Goal: Check status: Check status

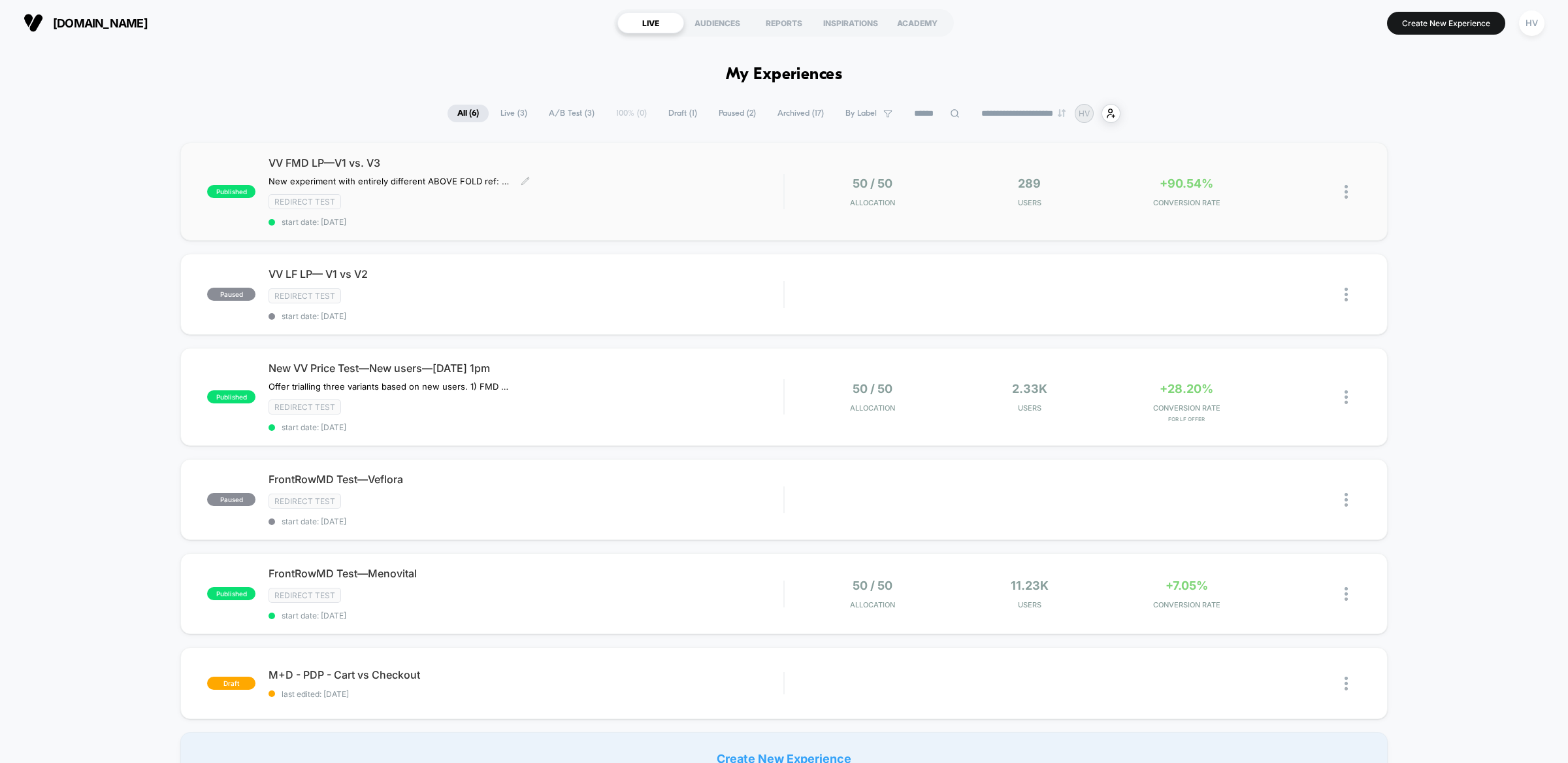
click at [694, 195] on div "Redirect Test" at bounding box center [526, 201] width 515 height 15
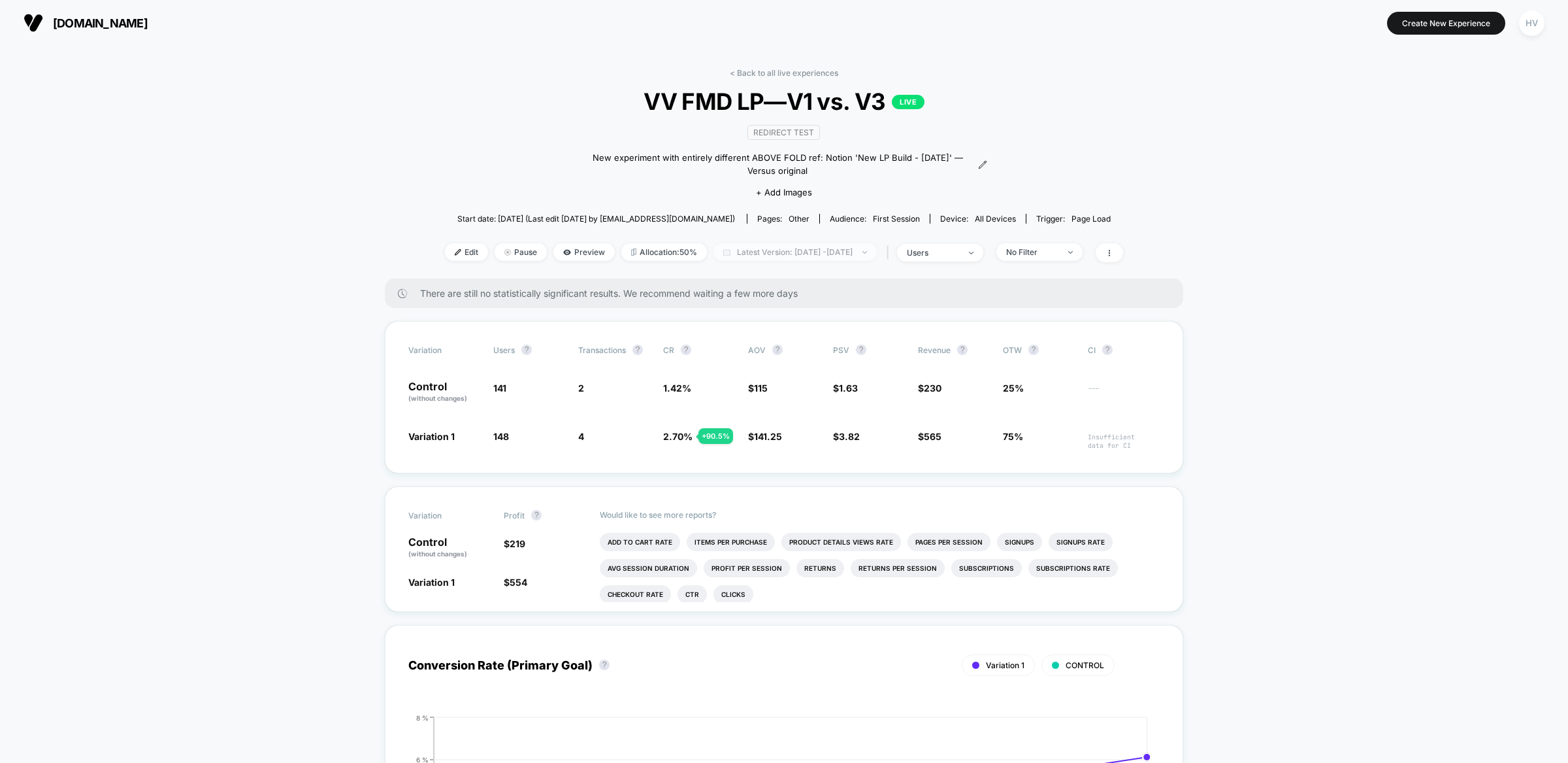
click at [762, 252] on span "Latest Version: [DATE] - [DATE]" at bounding box center [794, 252] width 163 height 18
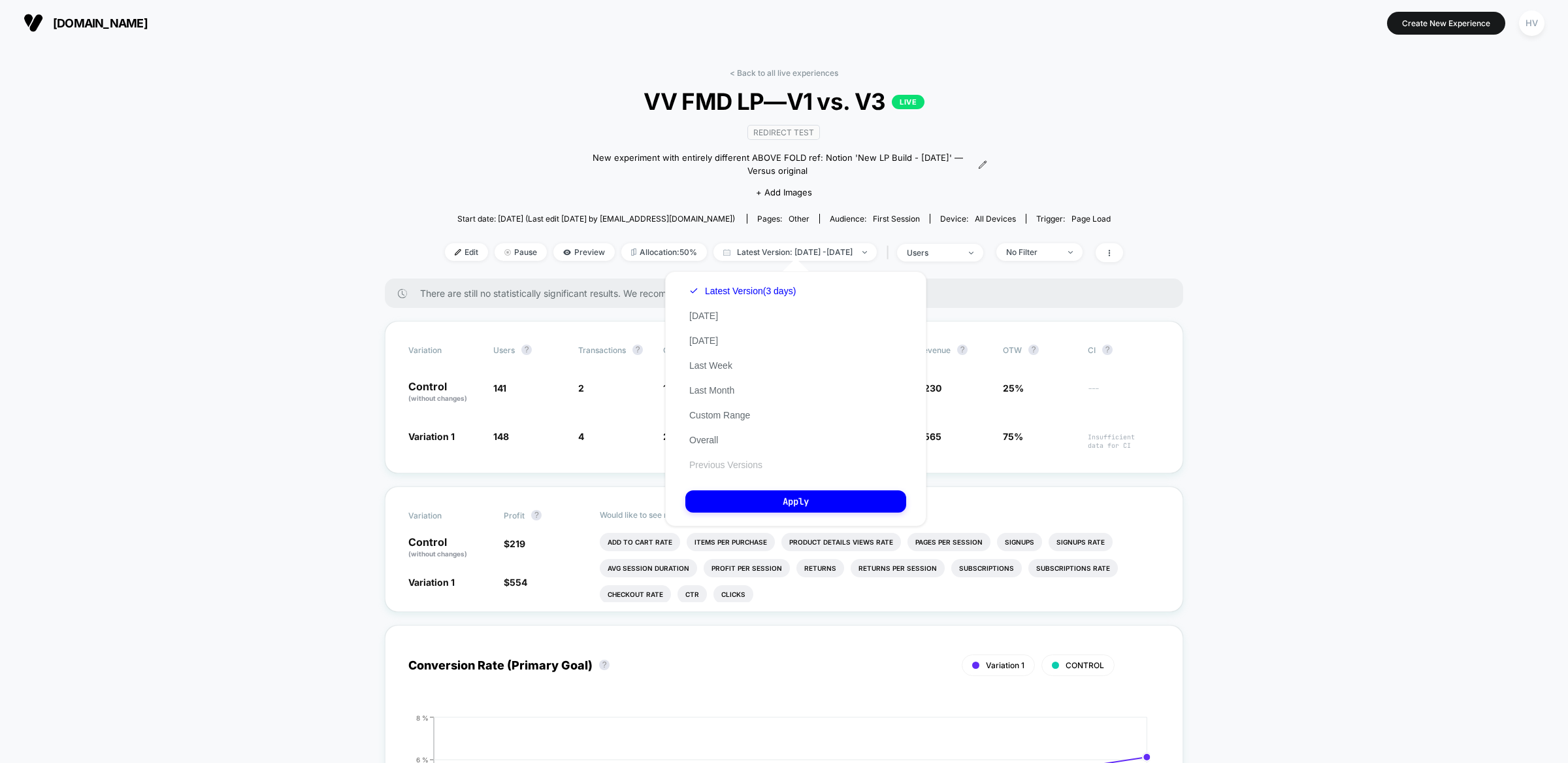
click at [742, 459] on button "Previous Versions" at bounding box center [726, 465] width 81 height 12
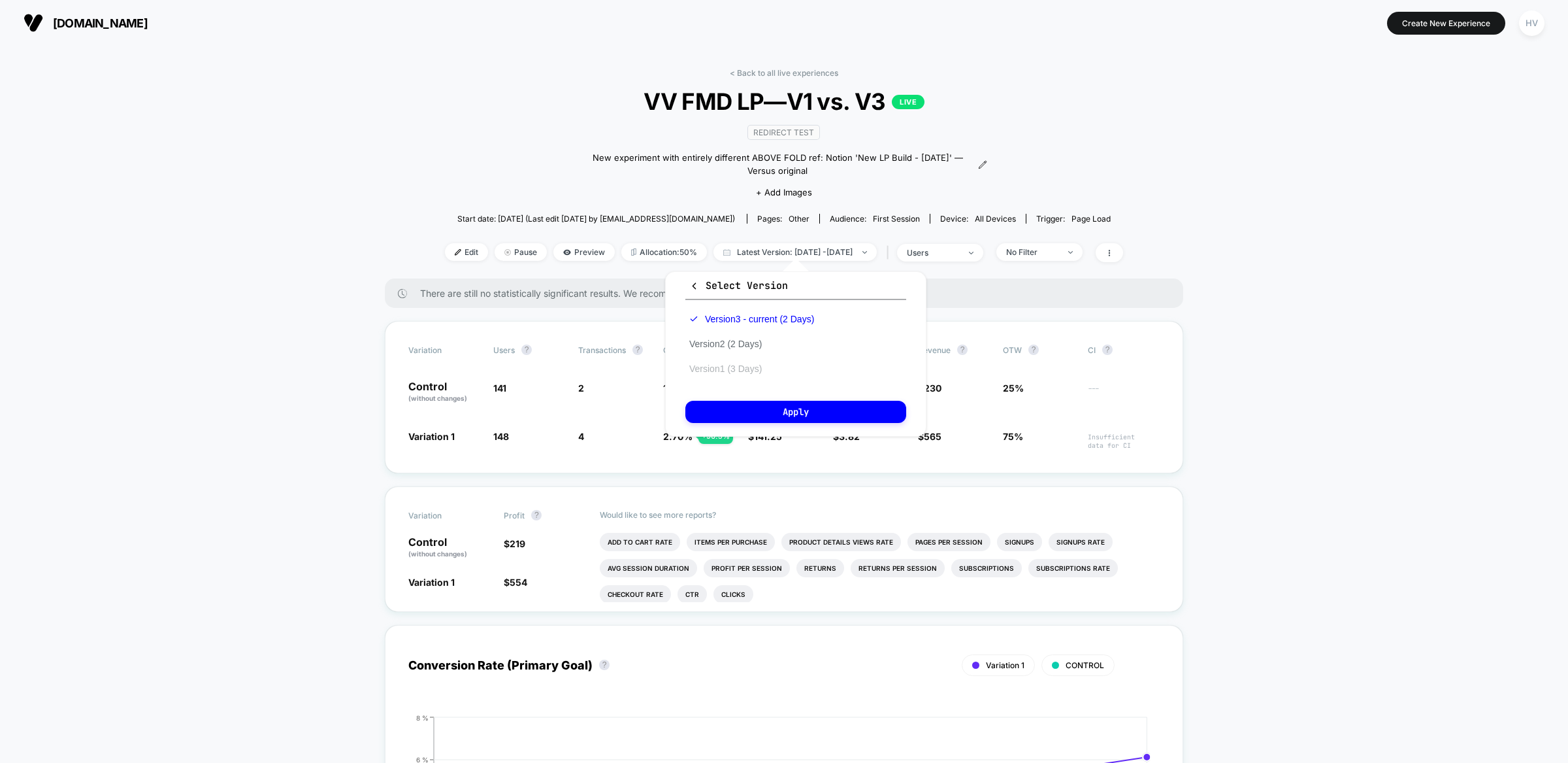
click at [758, 364] on button "Version 1 (3 Days)" at bounding box center [725, 369] width 80 height 12
click at [811, 400] on button "Apply" at bounding box center [795, 411] width 221 height 22
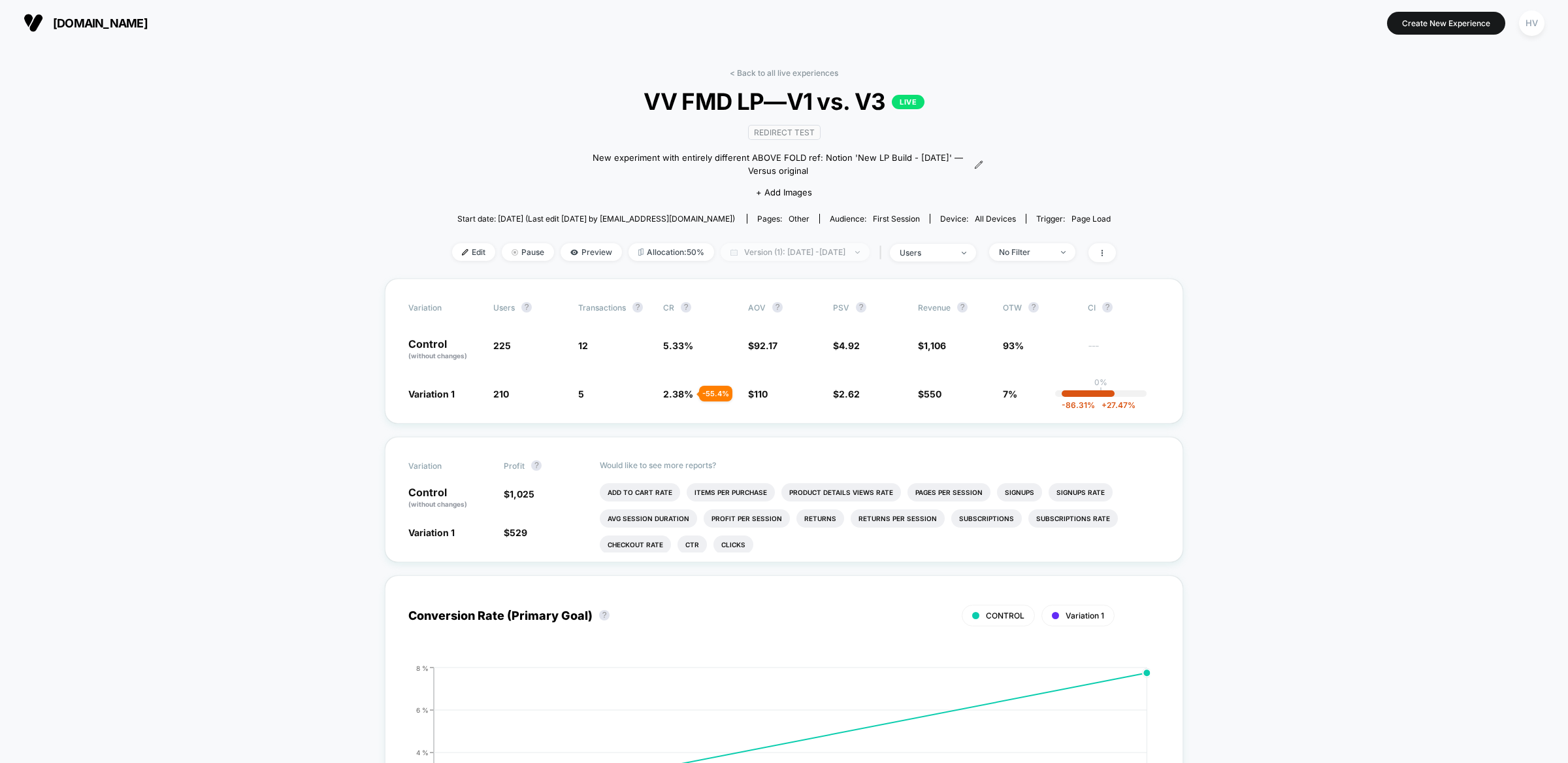
click at [800, 247] on span "Version (1): [DATE] - [DATE]" at bounding box center [795, 252] width 149 height 18
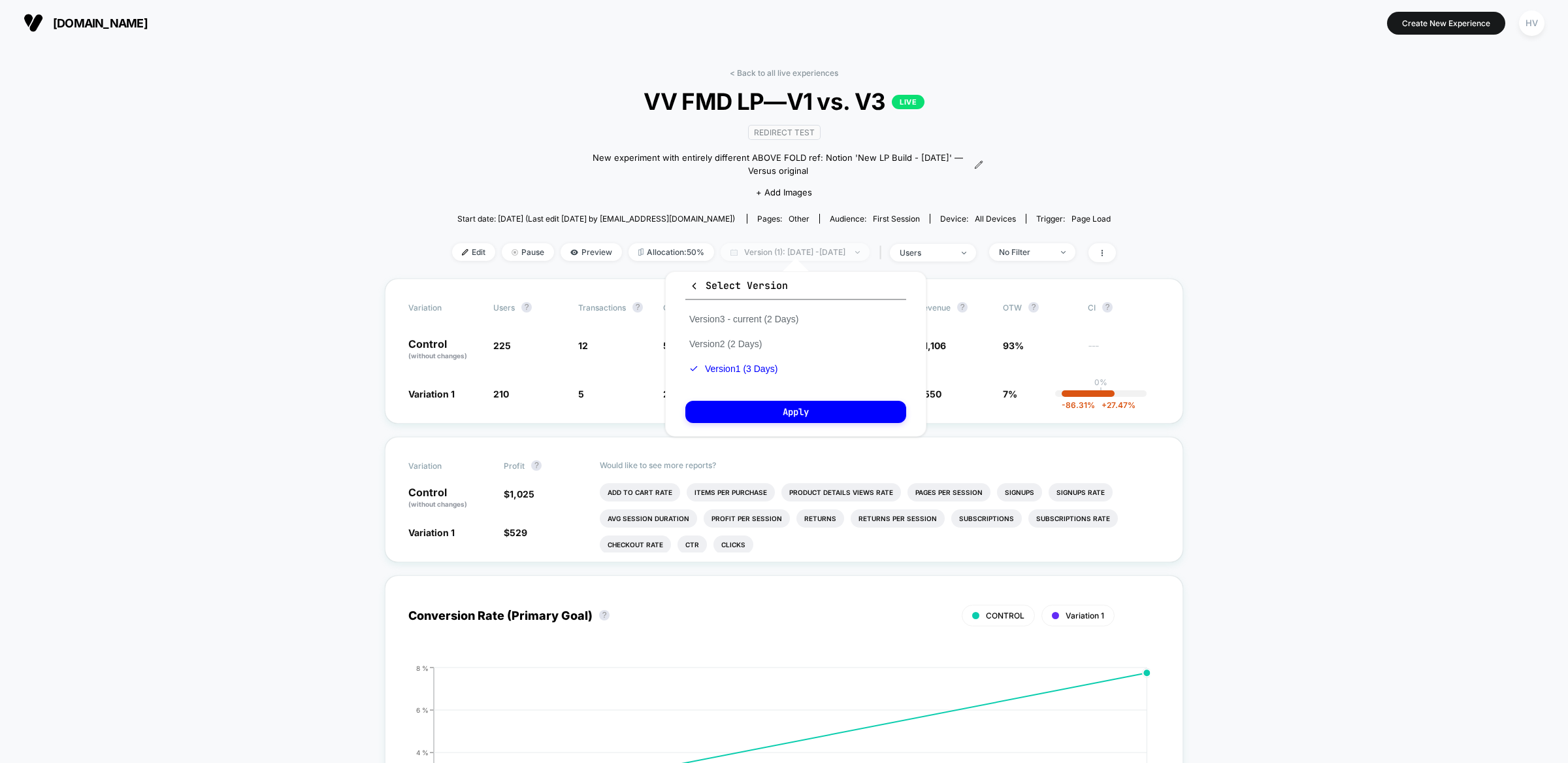
click at [800, 247] on span "Version (1): [DATE] - [DATE]" at bounding box center [795, 252] width 149 height 18
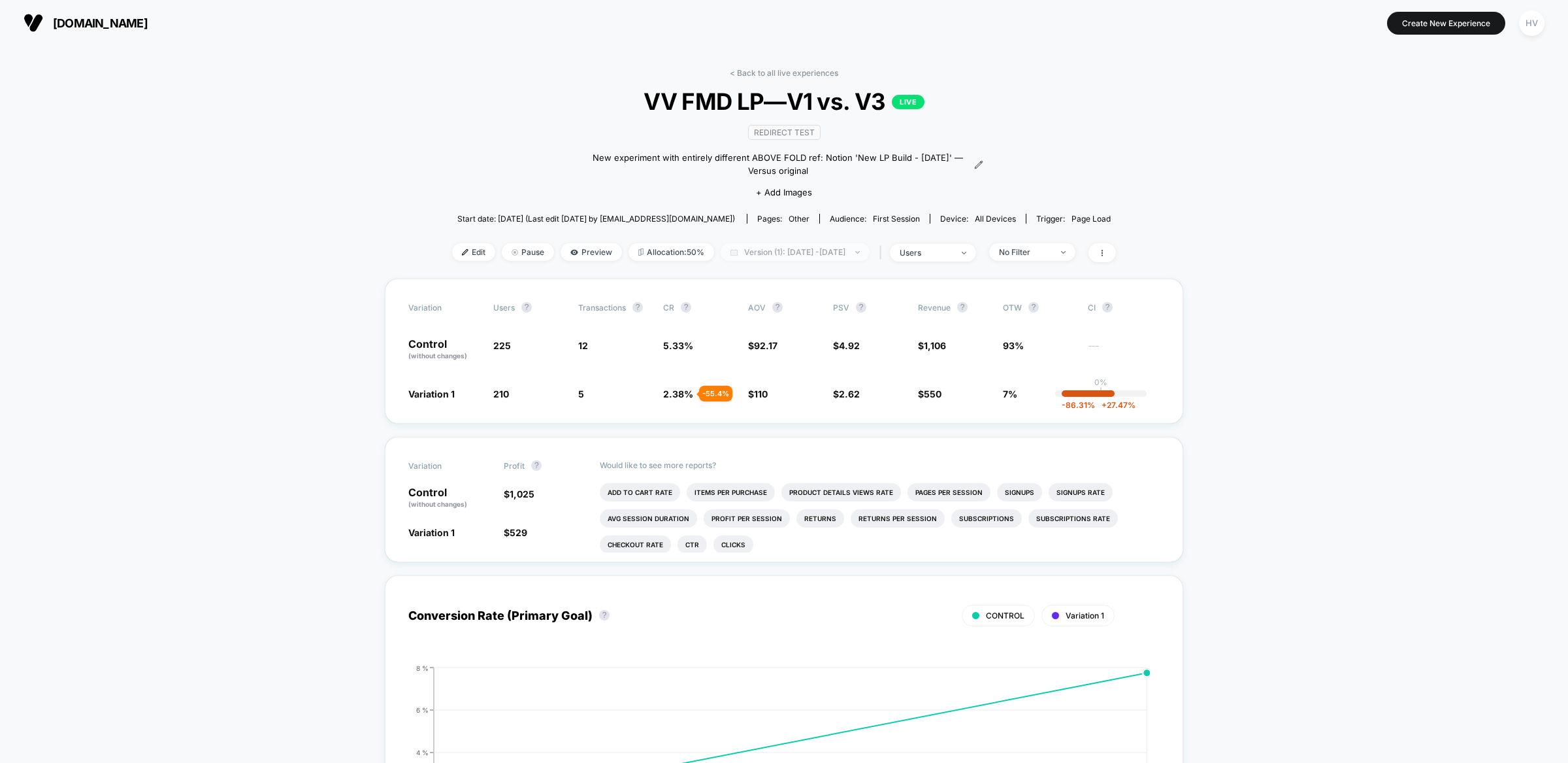
click at [800, 247] on span "Version (1): [DATE] - [DATE]" at bounding box center [795, 252] width 149 height 18
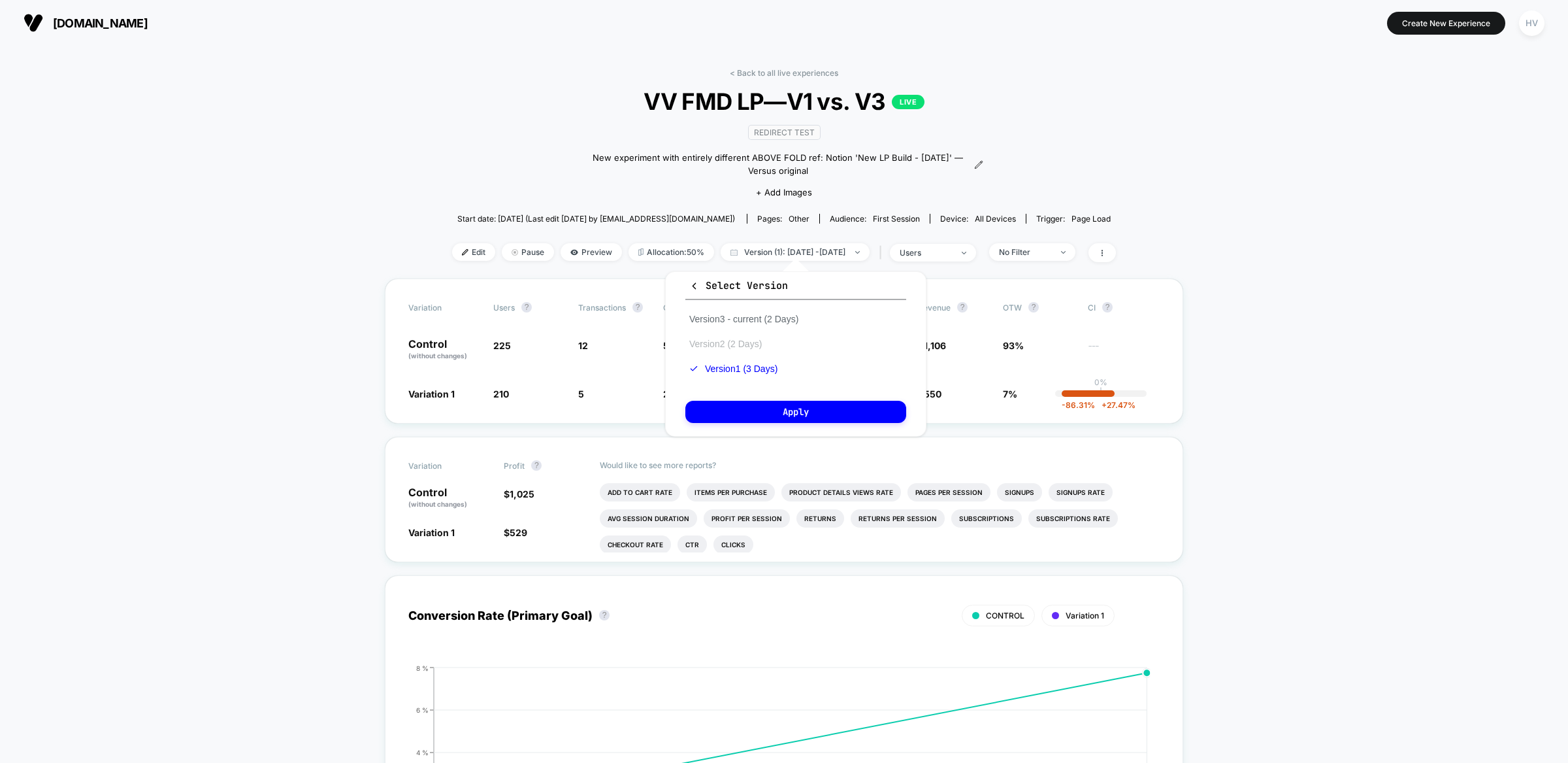
click at [752, 339] on button "Version 2 (2 Days)" at bounding box center [725, 344] width 80 height 12
click at [790, 406] on button "Apply" at bounding box center [795, 411] width 221 height 22
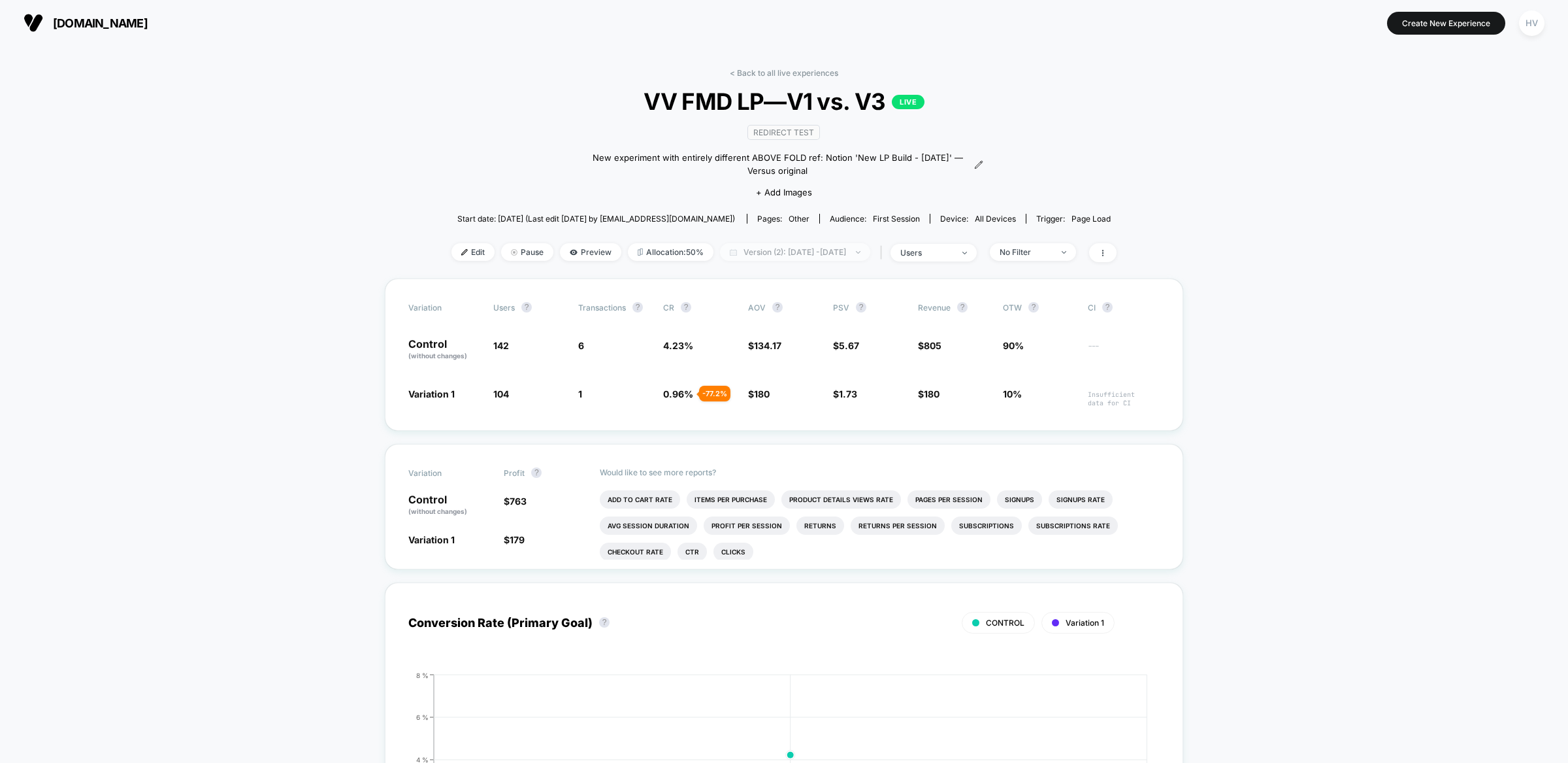
click at [774, 253] on span "Version (2): [DATE] - [DATE]" at bounding box center [795, 252] width 151 height 18
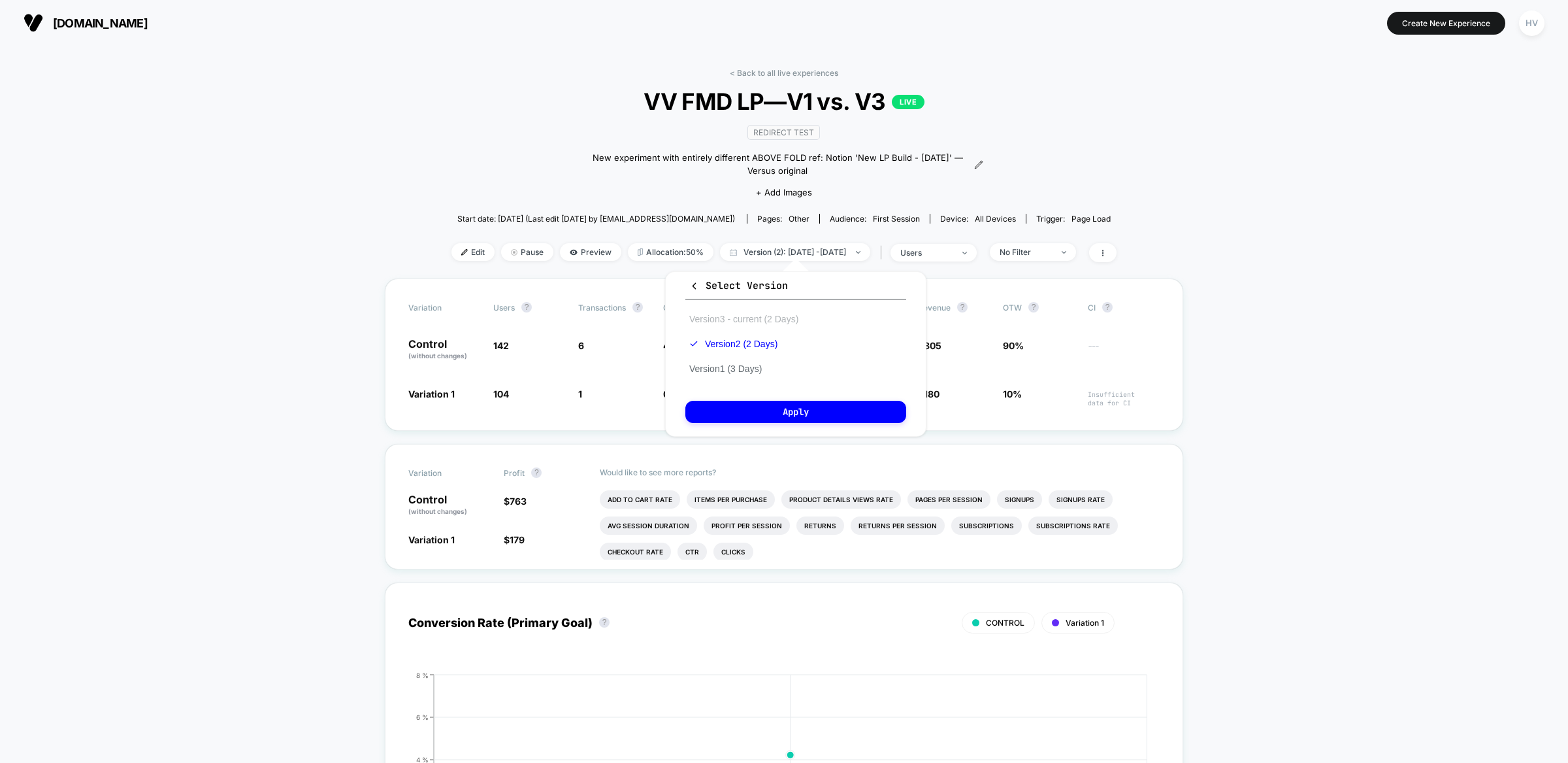
click at [762, 315] on button "Version 3 - current (2 Days)" at bounding box center [744, 319] width 117 height 12
click at [817, 421] on div "Select Version Version 3 - current (2 Days) Version 2 (2 Days) Version 1 (3 Day…" at bounding box center [796, 354] width 261 height 165
click at [817, 409] on button "Apply" at bounding box center [795, 411] width 221 height 22
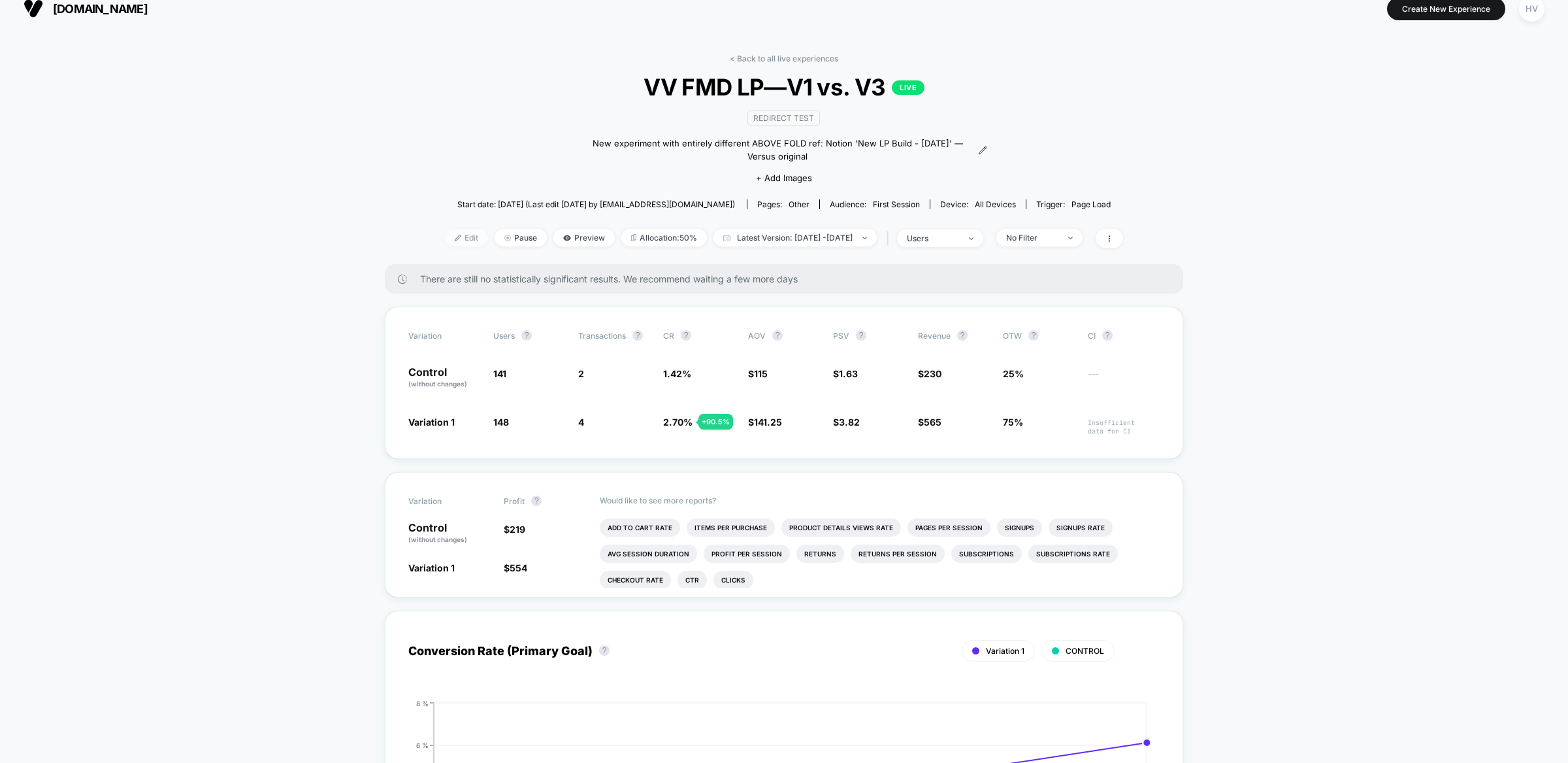
scroll to position [15, 0]
